Goal: Check status: Check status

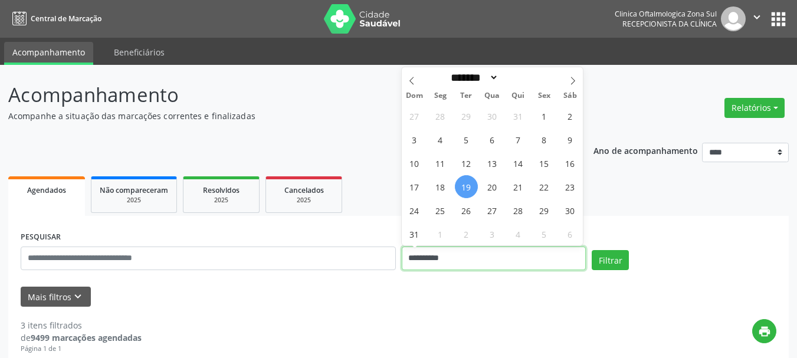
click at [425, 252] on input "**********" at bounding box center [494, 258] width 185 height 24
click at [464, 185] on span "19" at bounding box center [466, 186] width 23 height 23
type input "**********"
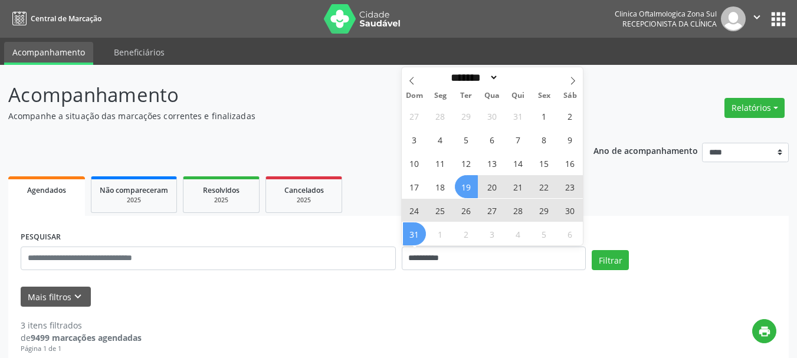
click at [415, 235] on span "31" at bounding box center [414, 233] width 23 height 23
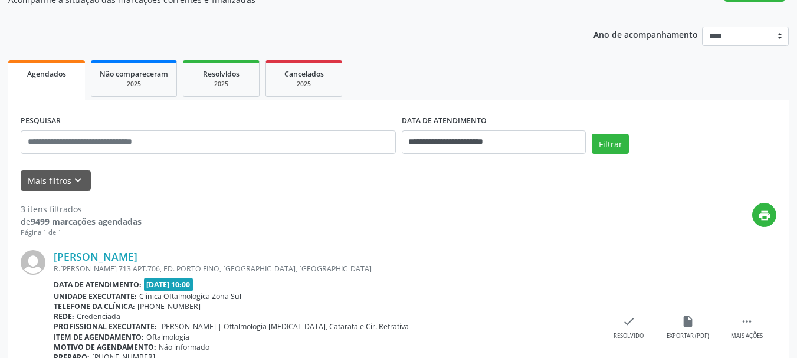
scroll to position [118, 0]
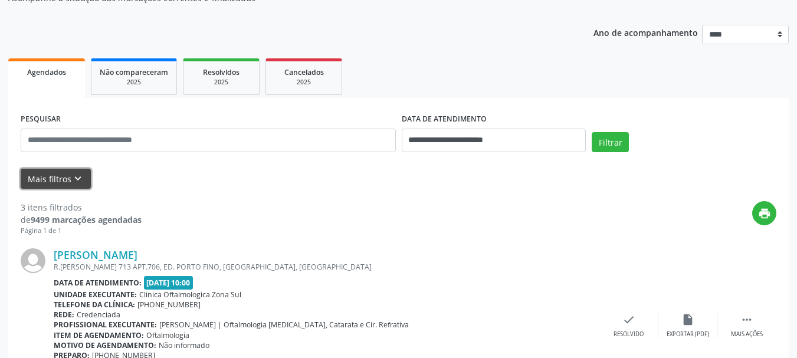
click at [87, 188] on button "Mais filtros keyboard_arrow_down" at bounding box center [56, 179] width 70 height 21
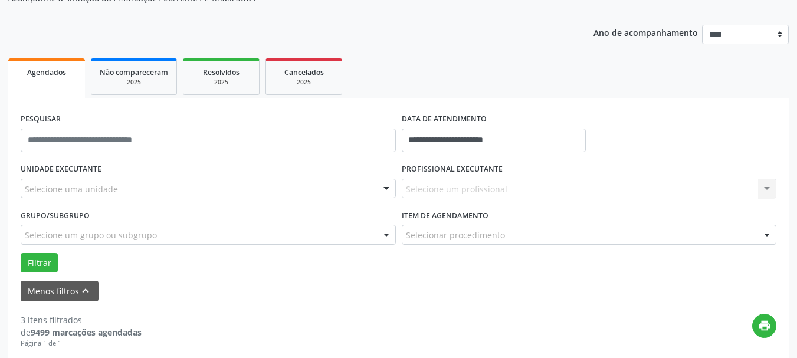
click at [185, 186] on div "Selecione uma unidade" at bounding box center [208, 189] width 375 height 20
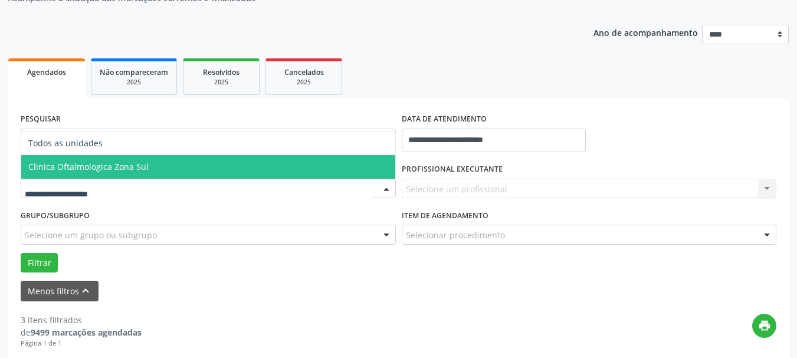
click at [203, 165] on span "Clinica Oftalmologica Zona Sul" at bounding box center [208, 167] width 374 height 24
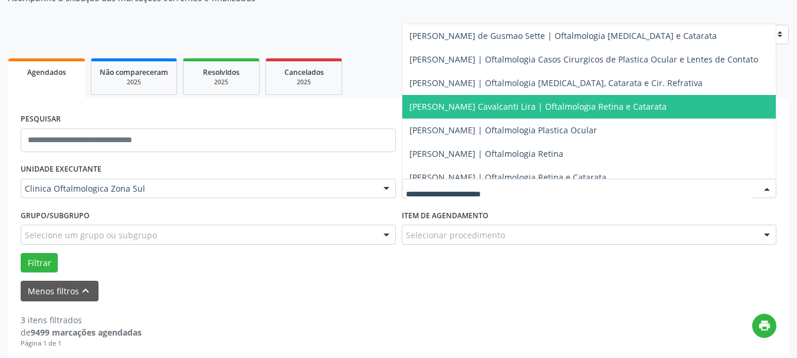
click at [457, 106] on span "[PERSON_NAME] Cavalcanti Lira | Oftalmologia Retina e Catarata" at bounding box center [537, 106] width 257 height 11
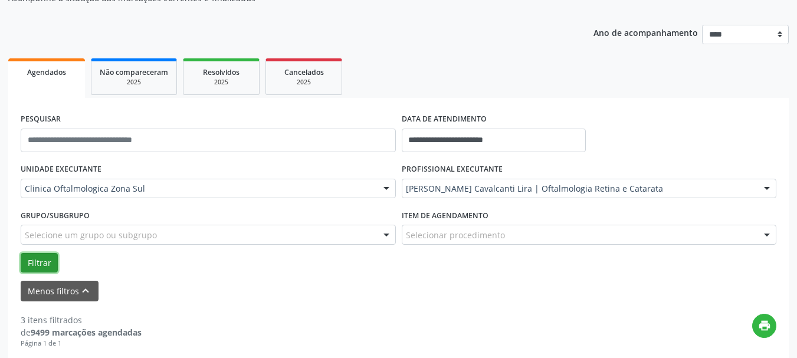
click at [51, 260] on button "Filtrar" at bounding box center [39, 263] width 37 height 20
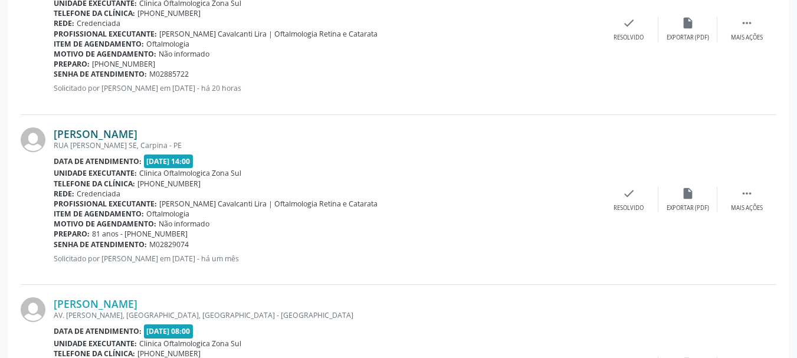
scroll to position [923, 0]
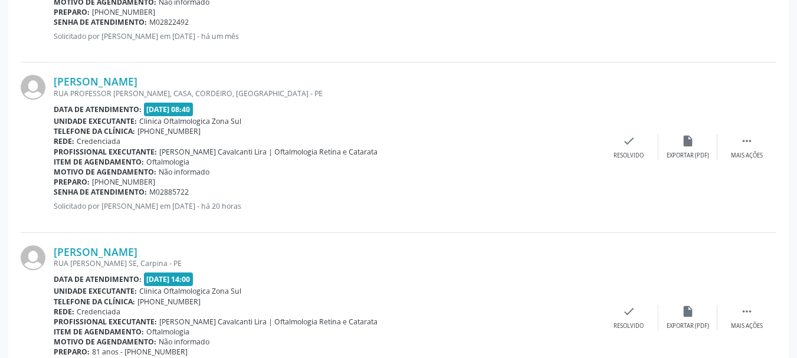
copy div "[PERSON_NAME]"
copy link "[PERSON_NAME]"
drag, startPoint x: 212, startPoint y: 79, endPoint x: 55, endPoint y: 71, distance: 157.1
click at [55, 71] on div "[PERSON_NAME] RUA PROFESSOR [PERSON_NAME], CASA, CORDEIRO, [GEOGRAPHIC_DATA] - …" at bounding box center [398, 148] width 755 height 170
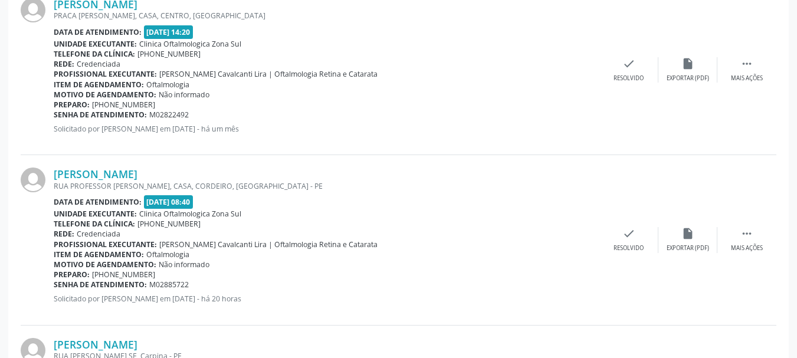
scroll to position [981, 0]
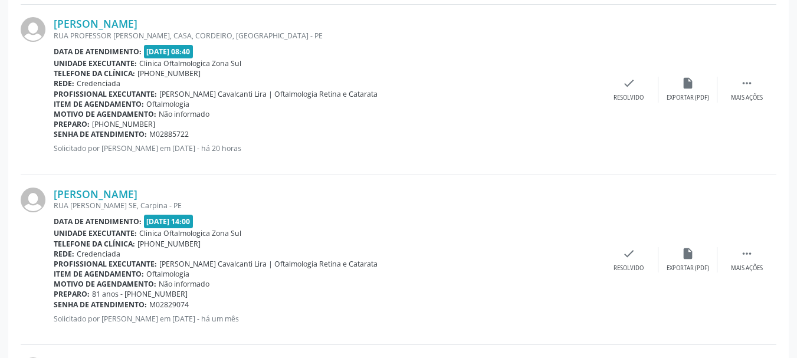
copy link "[PERSON_NAME]"
copy div "Senha de atendimento: M02885722"
drag, startPoint x: 206, startPoint y: 138, endPoint x: 54, endPoint y: 134, distance: 152.8
click at [54, 134] on div "Senha de atendimento: M02885722" at bounding box center [326, 134] width 545 height 10
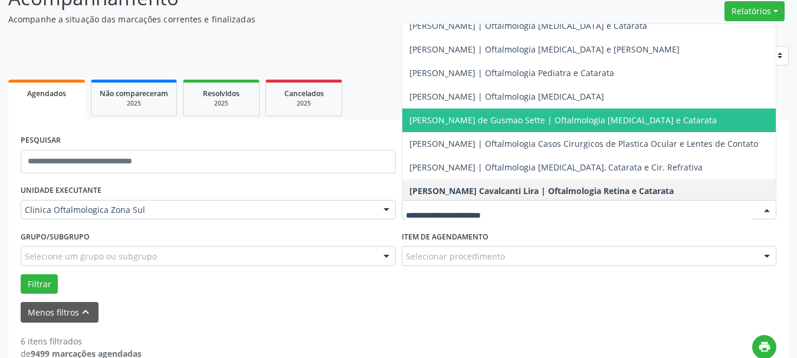
scroll to position [0, 0]
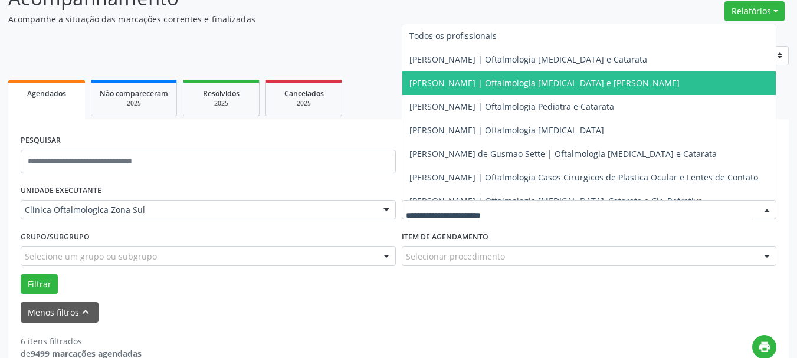
click at [475, 84] on span "[PERSON_NAME] | Oftalmologia [MEDICAL_DATA] e [PERSON_NAME]" at bounding box center [544, 82] width 270 height 11
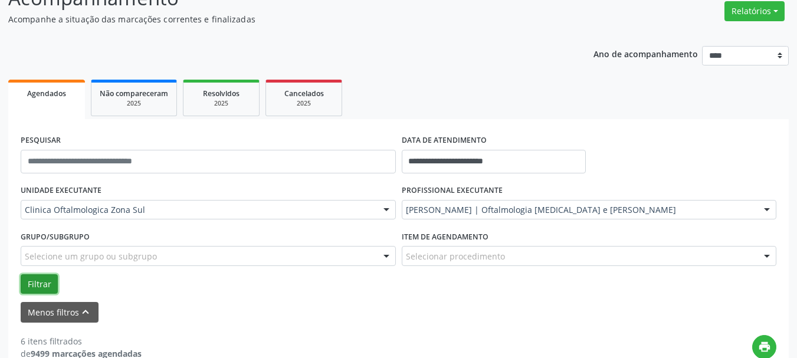
click at [42, 283] on button "Filtrar" at bounding box center [39, 284] width 37 height 20
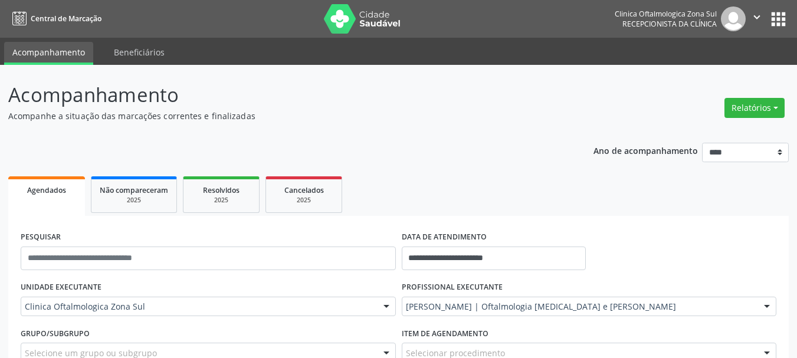
click at [755, 16] on icon "" at bounding box center [756, 17] width 13 height 13
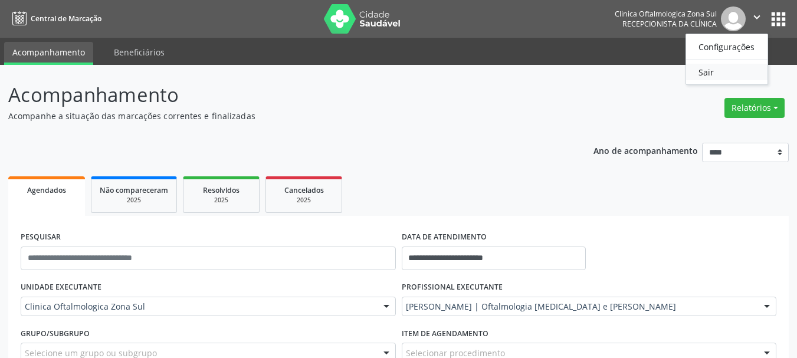
click at [709, 73] on link "Sair" at bounding box center [726, 72] width 81 height 17
